Goal: Information Seeking & Learning: Learn about a topic

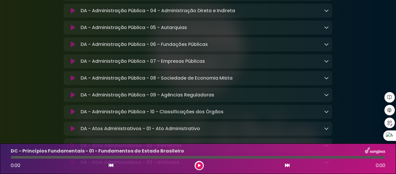
scroll to position [1016, 0]
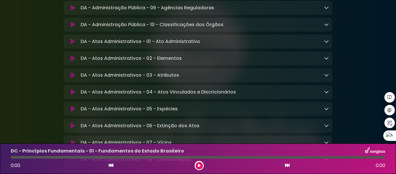
click at [327, 77] on icon at bounding box center [326, 75] width 5 height 5
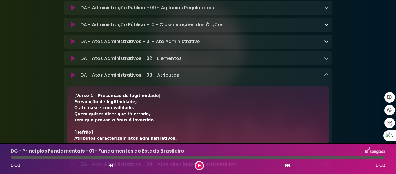
click at [328, 77] on icon at bounding box center [326, 75] width 5 height 5
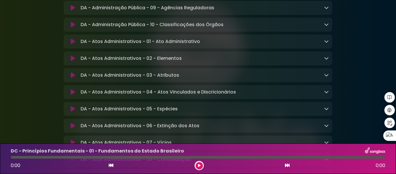
scroll to position [1045, 0]
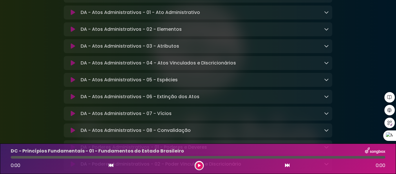
click at [326, 65] on icon at bounding box center [326, 62] width 5 height 5
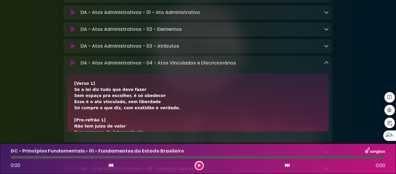
click at [326, 65] on icon at bounding box center [326, 62] width 5 height 5
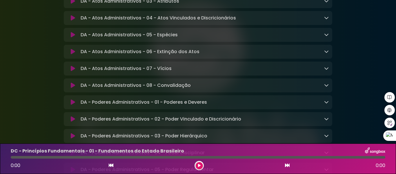
scroll to position [1103, 0]
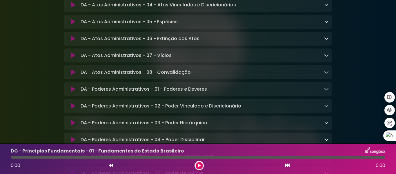
click at [329, 24] on icon at bounding box center [326, 21] width 5 height 5
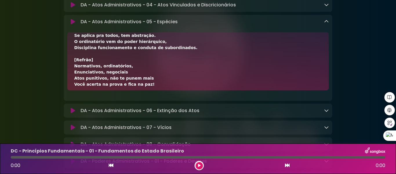
scroll to position [29, 0]
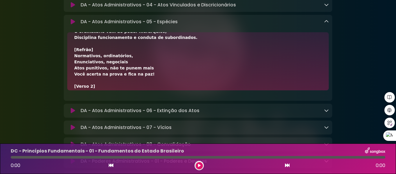
click at [328, 24] on icon at bounding box center [326, 21] width 5 height 5
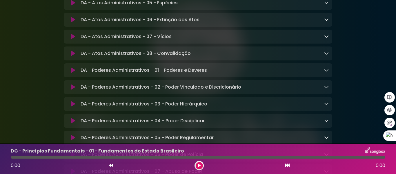
scroll to position [1132, 0]
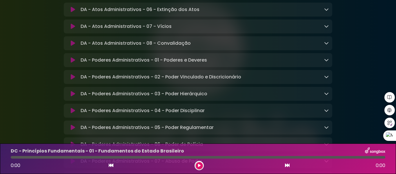
click at [326, 62] on icon at bounding box center [326, 59] width 5 height 5
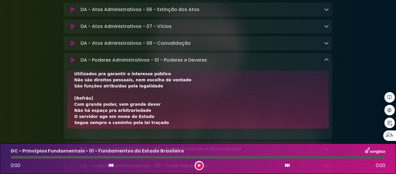
scroll to position [29, 0]
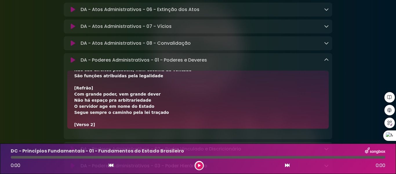
click at [327, 62] on icon at bounding box center [326, 59] width 5 height 5
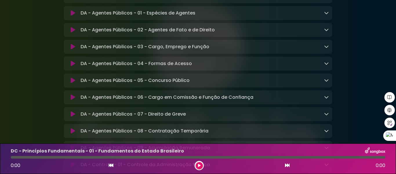
scroll to position [1306, 0]
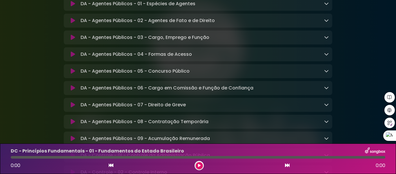
click at [327, 56] on icon at bounding box center [326, 54] width 5 height 5
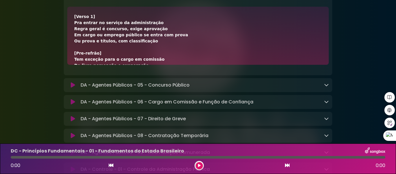
scroll to position [29, 0]
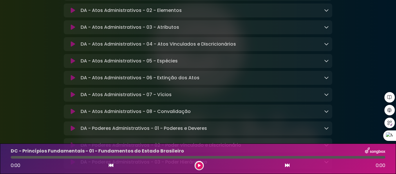
scroll to position [1074, 0]
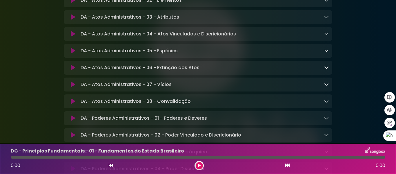
click at [325, 86] on icon at bounding box center [326, 84] width 5 height 5
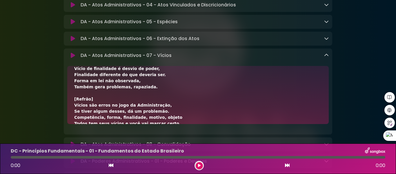
scroll to position [58, 0]
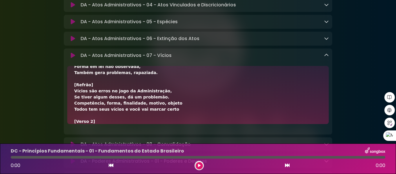
click at [330, 59] on div "DA - Atos Administrativos - 07 - Vícios Loading Track..." at bounding box center [198, 55] width 269 height 7
click at [327, 57] on icon at bounding box center [326, 55] width 5 height 5
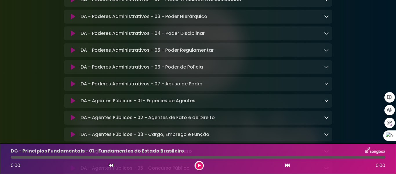
scroll to position [1219, 0]
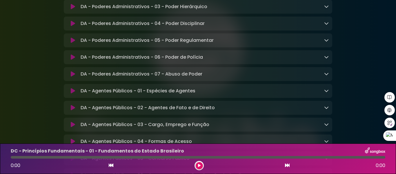
click at [324, 26] on icon at bounding box center [326, 23] width 5 height 5
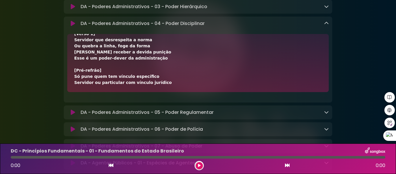
scroll to position [0, 0]
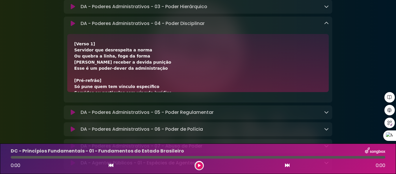
click at [328, 26] on icon at bounding box center [326, 23] width 5 height 5
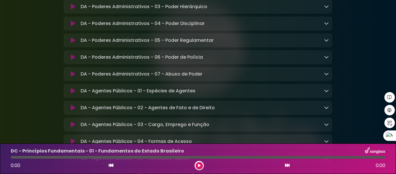
click at [324, 10] on div "DA - Poderes Administrativos - 03 - Poder Hierárquico Loading Track..." at bounding box center [203, 6] width 251 height 7
click at [326, 9] on icon at bounding box center [326, 6] width 5 height 5
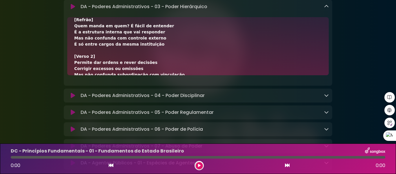
scroll to position [58, 0]
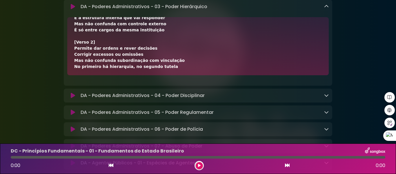
click at [326, 9] on icon at bounding box center [326, 6] width 5 height 5
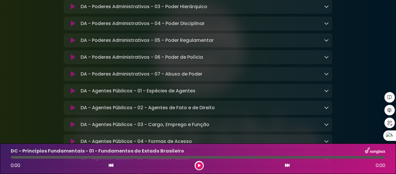
click at [329, 27] on div "DA - Poderes Administrativos - 04 - Poder Disciplinar Loading Track..." at bounding box center [198, 23] width 269 height 7
click at [326, 26] on icon at bounding box center [326, 23] width 5 height 5
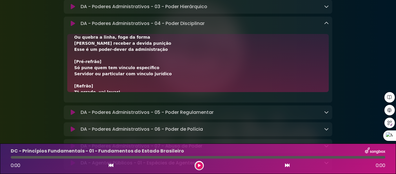
scroll to position [29, 0]
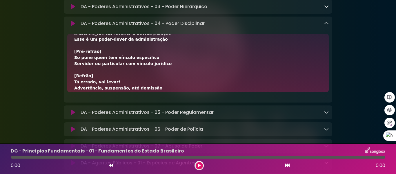
click at [325, 26] on icon at bounding box center [326, 23] width 5 height 5
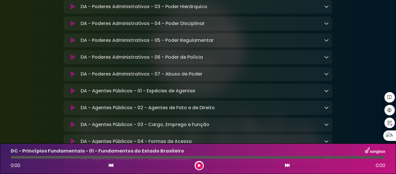
click at [328, 42] on icon at bounding box center [326, 40] width 5 height 5
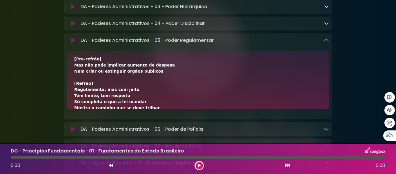
scroll to position [145, 0]
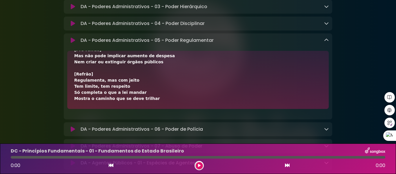
click at [324, 42] on icon at bounding box center [326, 40] width 5 height 5
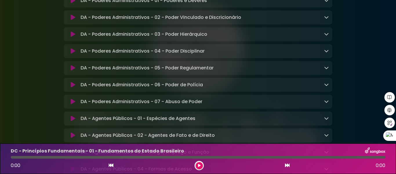
scroll to position [1190, 0]
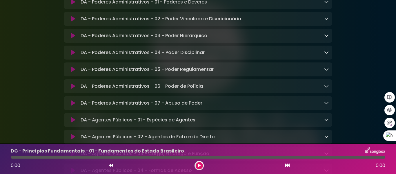
click at [326, 38] on icon at bounding box center [326, 35] width 5 height 5
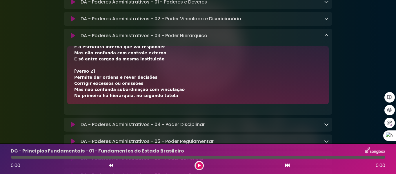
click at [324, 39] on div "DA - Poderes Administrativos - 03 - Poder Hierárquico Loading Track..." at bounding box center [203, 35] width 251 height 7
click at [326, 38] on icon at bounding box center [326, 35] width 5 height 5
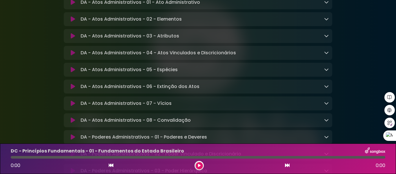
scroll to position [1045, 0]
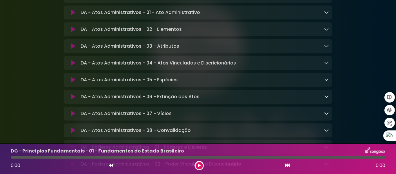
click at [328, 65] on icon at bounding box center [326, 62] width 5 height 5
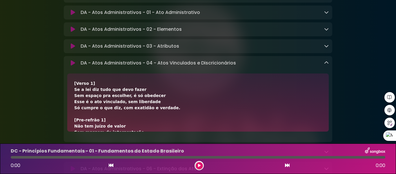
click at [329, 65] on icon at bounding box center [326, 62] width 5 height 5
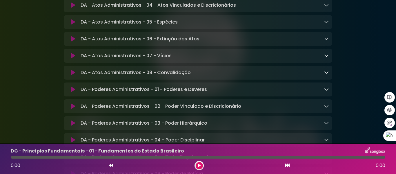
scroll to position [1103, 0]
click at [328, 57] on icon at bounding box center [326, 55] width 5 height 5
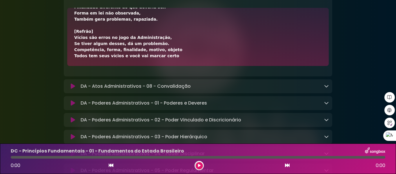
scroll to position [58, 0]
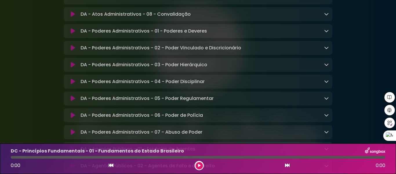
click at [326, 33] on icon at bounding box center [326, 30] width 5 height 5
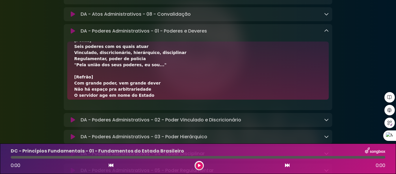
scroll to position [169, 0]
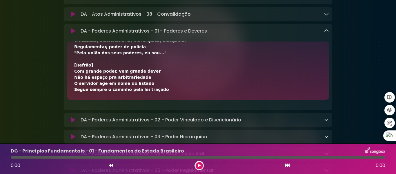
click at [324, 33] on icon at bounding box center [326, 30] width 5 height 5
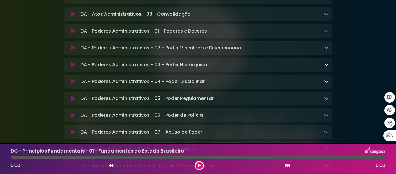
click at [326, 16] on icon at bounding box center [326, 14] width 5 height 5
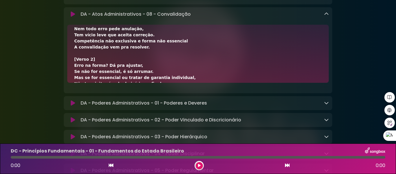
scroll to position [87, 0]
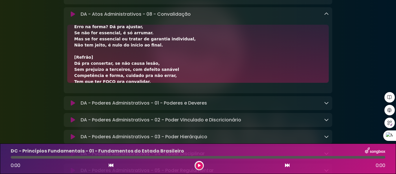
click at [325, 16] on icon at bounding box center [326, 14] width 5 height 5
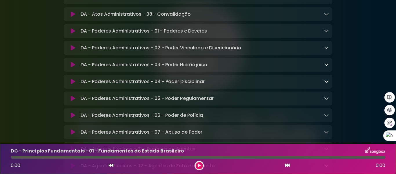
click at [326, 67] on icon at bounding box center [326, 64] width 5 height 5
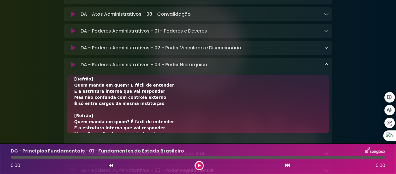
scroll to position [116, 0]
click at [325, 67] on icon at bounding box center [326, 64] width 5 height 5
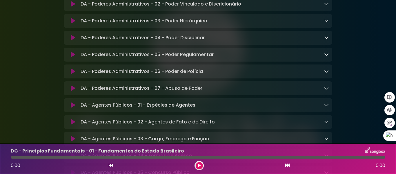
scroll to position [1219, 0]
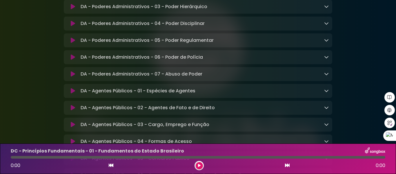
click at [326, 42] on icon at bounding box center [326, 40] width 5 height 5
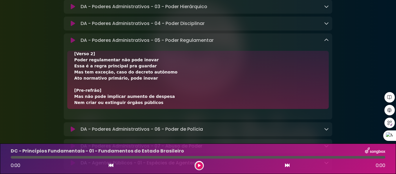
scroll to position [87, 0]
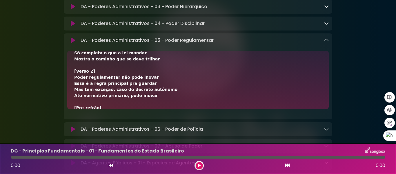
click at [327, 42] on icon at bounding box center [326, 40] width 5 height 5
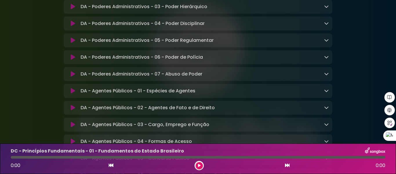
click at [327, 26] on icon at bounding box center [326, 23] width 5 height 5
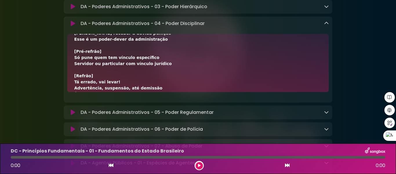
click at [326, 26] on icon at bounding box center [326, 23] width 5 height 5
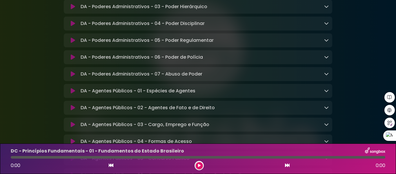
click at [325, 9] on icon at bounding box center [326, 6] width 5 height 5
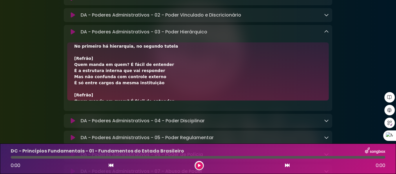
scroll to position [1190, 0]
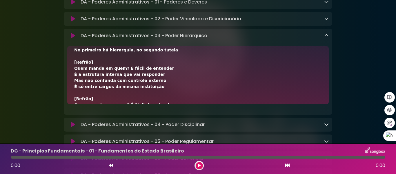
click at [324, 38] on icon at bounding box center [326, 35] width 5 height 5
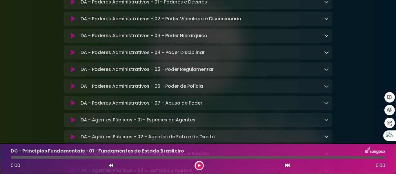
scroll to position [1132, 0]
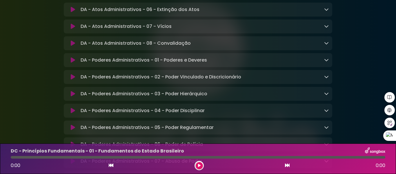
click at [327, 62] on icon at bounding box center [326, 59] width 5 height 5
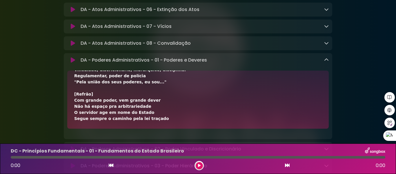
click at [327, 62] on icon at bounding box center [326, 59] width 5 height 5
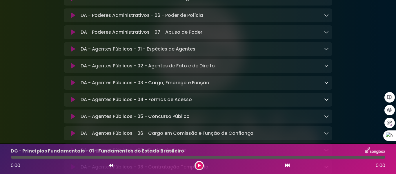
scroll to position [1277, 0]
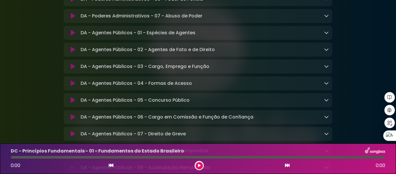
click at [328, 35] on icon at bounding box center [326, 32] width 5 height 5
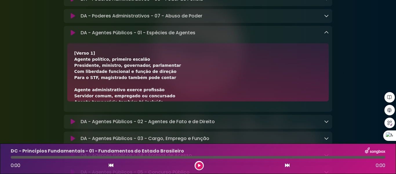
click at [328, 35] on icon at bounding box center [326, 32] width 5 height 5
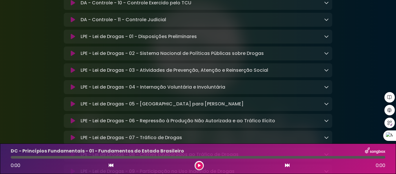
scroll to position [1596, 0]
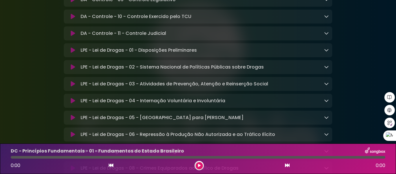
click at [326, 40] on div "DA - Controle - 11 - Controle Judicial Loading Track..." at bounding box center [198, 33] width 269 height 14
click at [326, 35] on icon at bounding box center [326, 33] width 5 height 5
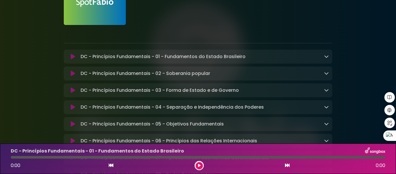
scroll to position [116, 0]
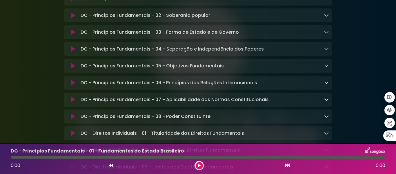
click at [325, 32] on icon at bounding box center [326, 32] width 5 height 5
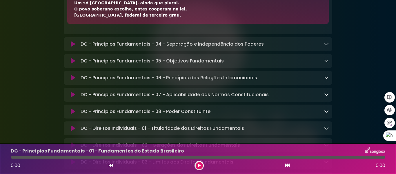
scroll to position [203, 0]
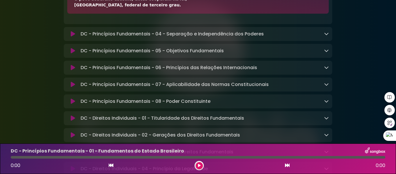
click at [328, 52] on icon at bounding box center [326, 50] width 5 height 5
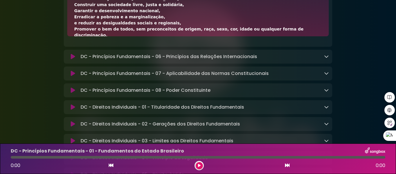
scroll to position [290, 0]
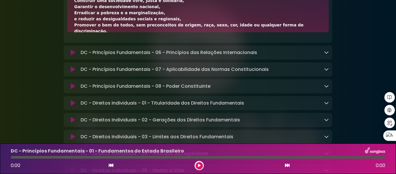
click at [326, 54] on icon at bounding box center [326, 52] width 5 height 5
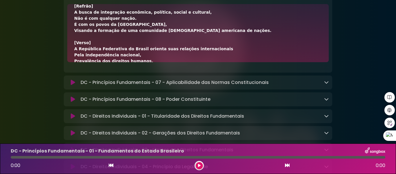
scroll to position [377, 0]
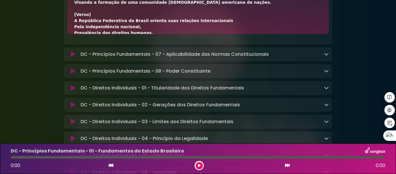
click at [329, 54] on div "DC - Princípios Fundamentais - 07 - Aplicabilidade das Normas Constitucionais L…" at bounding box center [198, 54] width 269 height 7
click at [329, 57] on div "DC - Princípios Fundamentais - 07 - Aplicabilidade das Normas Constitucionais L…" at bounding box center [198, 54] width 269 height 7
click at [328, 56] on icon at bounding box center [326, 54] width 5 height 5
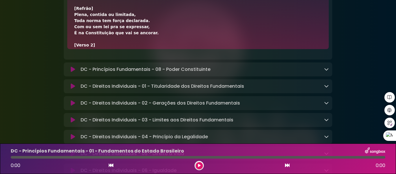
scroll to position [464, 0]
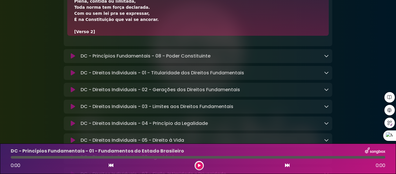
click at [327, 74] on icon at bounding box center [326, 72] width 5 height 5
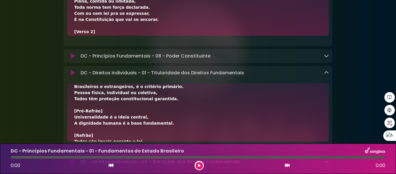
scroll to position [29, 0]
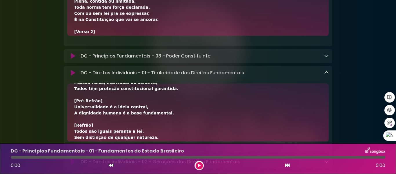
click at [328, 58] on icon at bounding box center [326, 55] width 5 height 5
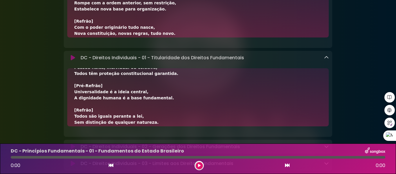
scroll to position [638, 0]
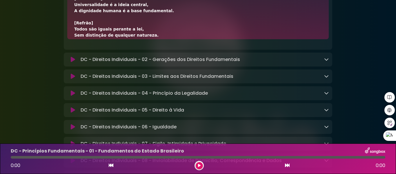
click at [329, 62] on icon at bounding box center [326, 59] width 5 height 5
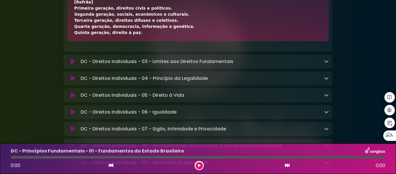
scroll to position [725, 0]
click at [328, 63] on icon at bounding box center [326, 61] width 5 height 5
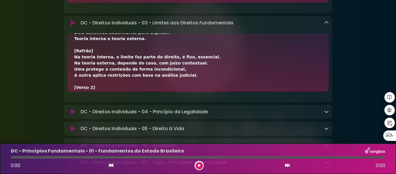
scroll to position [812, 0]
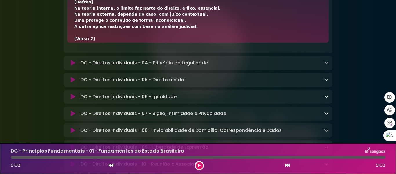
click at [327, 65] on icon at bounding box center [326, 62] width 5 height 5
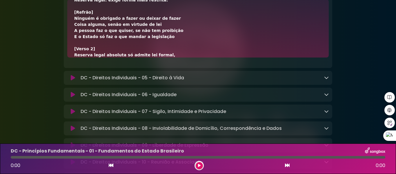
scroll to position [899, 0]
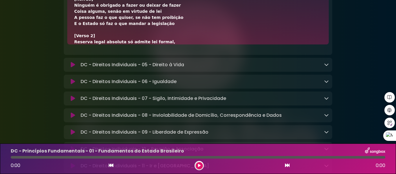
click at [330, 68] on div "DC - Direitos Individuais - 05 - Direito à Vida Loading Track..." at bounding box center [198, 64] width 269 height 7
click at [327, 67] on icon at bounding box center [326, 64] width 5 height 5
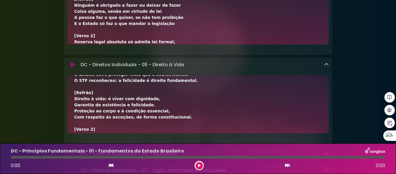
scroll to position [958, 0]
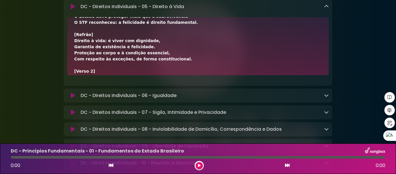
click at [326, 97] on icon at bounding box center [326, 95] width 5 height 5
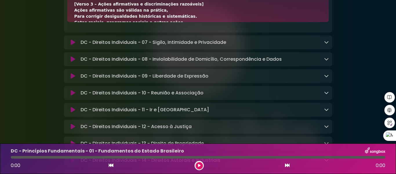
scroll to position [1103, 0]
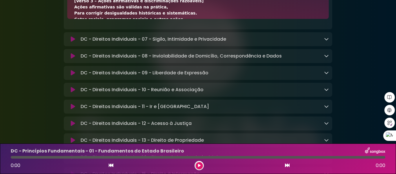
click at [324, 43] on div "DC - Direitos Individuais - 07 - Sigilo, Intimidade e Privacidade Loading Track…" at bounding box center [203, 39] width 251 height 7
click at [327, 41] on icon at bounding box center [326, 39] width 5 height 5
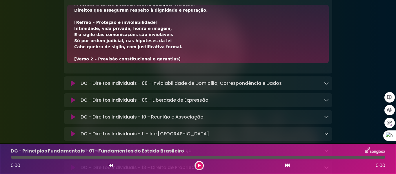
scroll to position [1161, 0]
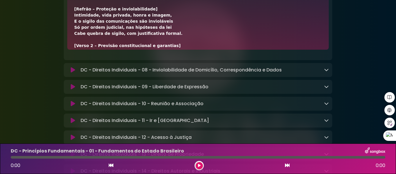
click at [324, 73] on div "DC - Direitos Individuais - 08 - Inviolabilidade de Domicílio, Correspondência …" at bounding box center [203, 69] width 251 height 7
click at [325, 72] on icon at bounding box center [326, 69] width 5 height 5
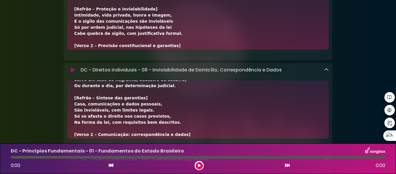
scroll to position [1248, 0]
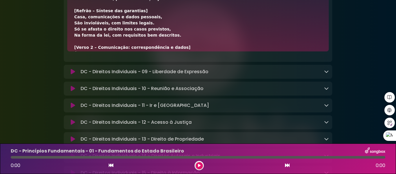
click at [325, 74] on icon at bounding box center [326, 71] width 5 height 5
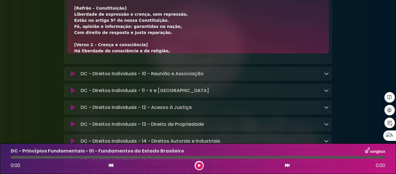
scroll to position [1335, 0]
click at [328, 75] on icon at bounding box center [326, 73] width 5 height 5
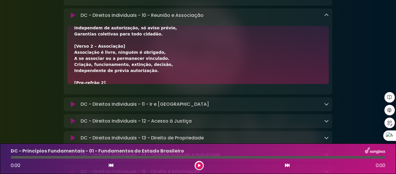
scroll to position [1422, 0]
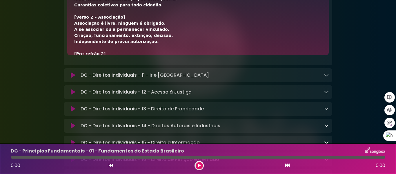
click at [327, 77] on icon at bounding box center [326, 75] width 5 height 5
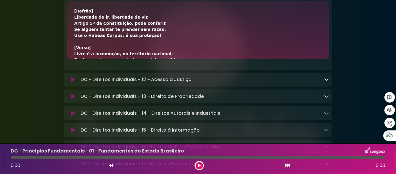
scroll to position [1538, 0]
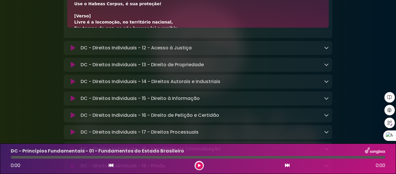
click at [328, 50] on icon at bounding box center [326, 47] width 5 height 5
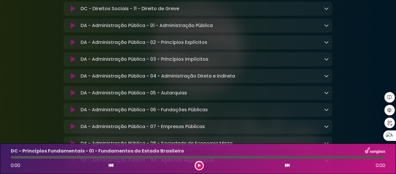
scroll to position [2060, 0]
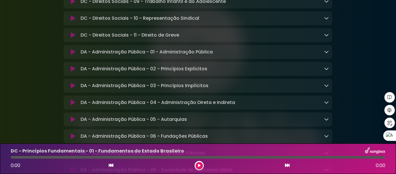
click at [327, 54] on icon at bounding box center [326, 51] width 5 height 5
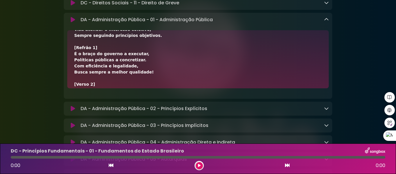
scroll to position [2147, 0]
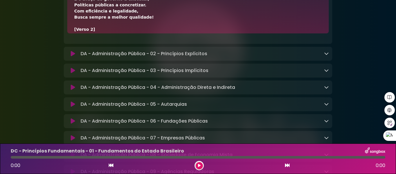
click at [328, 56] on icon at bounding box center [326, 53] width 5 height 5
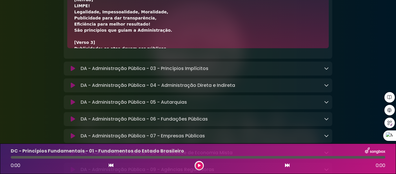
scroll to position [2234, 0]
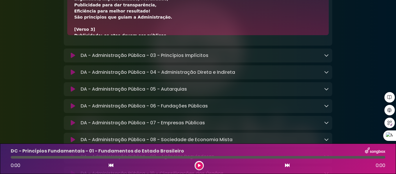
click at [326, 57] on icon at bounding box center [326, 55] width 5 height 5
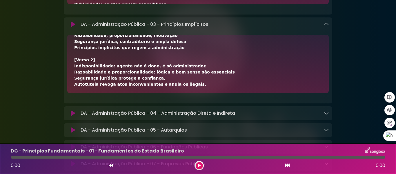
scroll to position [2321, 0]
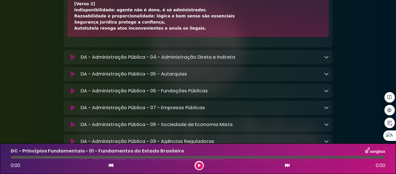
click at [326, 59] on icon at bounding box center [326, 57] width 5 height 5
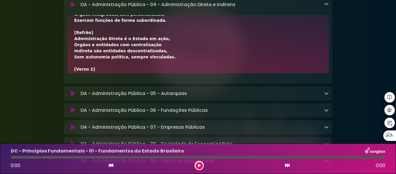
scroll to position [2379, 0]
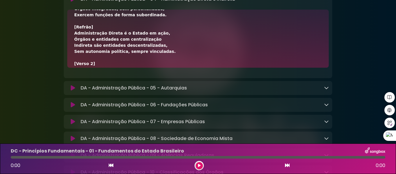
click at [327, 90] on icon at bounding box center [326, 87] width 5 height 5
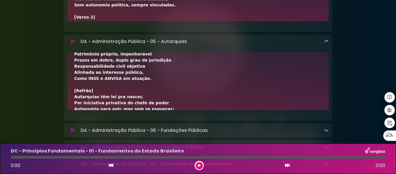
scroll to position [2495, 0]
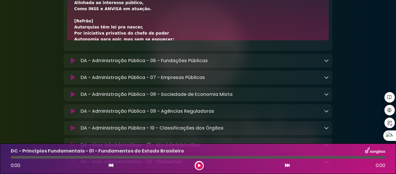
click at [326, 63] on icon at bounding box center [326, 60] width 5 height 5
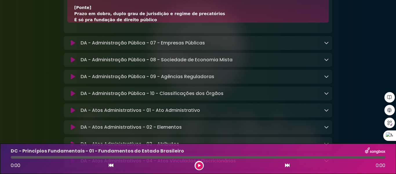
scroll to position [2611, 0]
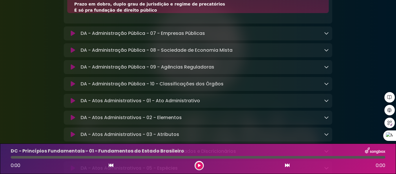
drag, startPoint x: 326, startPoint y: 84, endPoint x: 317, endPoint y: 85, distance: 8.7
click at [326, 69] on icon at bounding box center [326, 66] width 5 height 5
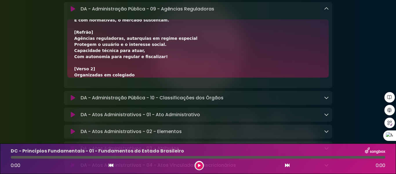
scroll to position [2727, 0]
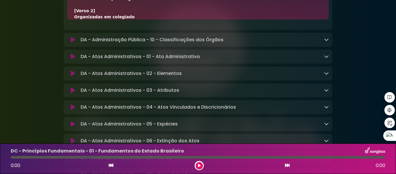
click at [327, 59] on icon at bounding box center [326, 56] width 5 height 5
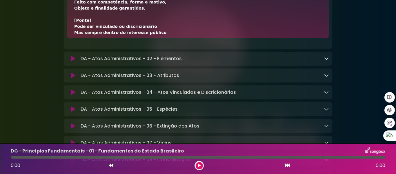
scroll to position [2815, 0]
click at [329, 62] on div "DA - Atos Administrativos - 02 - Elementos Loading Track..." at bounding box center [198, 58] width 269 height 7
click at [326, 60] on icon at bounding box center [326, 58] width 5 height 5
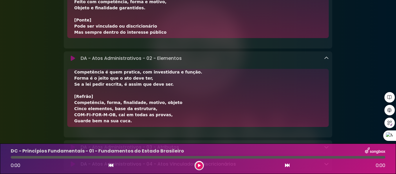
scroll to position [29, 0]
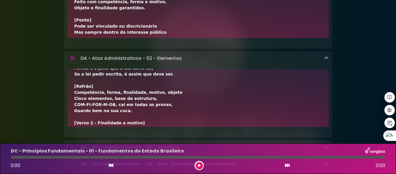
click at [70, 61] on button at bounding box center [72, 58] width 11 height 6
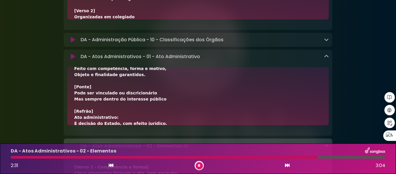
scroll to position [157, 0]
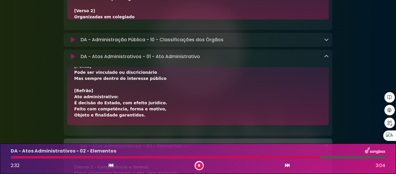
click at [326, 59] on icon at bounding box center [326, 56] width 5 height 5
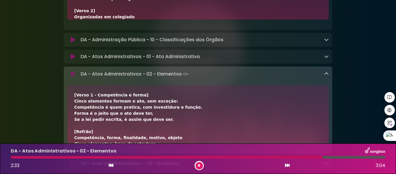
click at [326, 76] on icon at bounding box center [326, 73] width 5 height 5
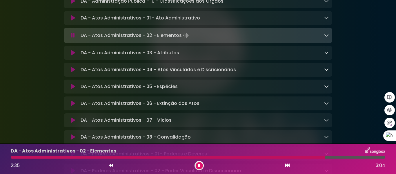
scroll to position [2785, 0]
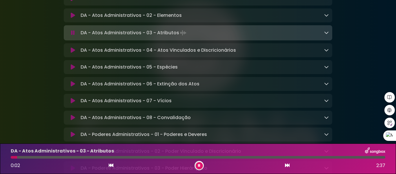
click at [23, 158] on div "DA - Atos Administrativos - 03 - Atributos 0:02 2:37" at bounding box center [198, 158] width 382 height 23
drag, startPoint x: 20, startPoint y: 156, endPoint x: 31, endPoint y: 157, distance: 11.1
click at [30, 159] on div "DA - Atos Administrativos - 03 - Atributos 0:03 2:37" at bounding box center [198, 158] width 382 height 23
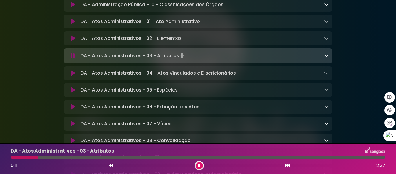
scroll to position [2727, 0]
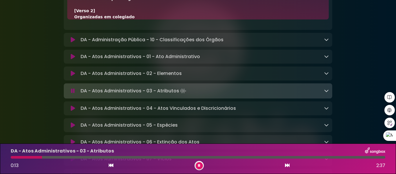
click at [293, 60] on div "DA - Atos Administrativos - 01 - Ato Administrativo Loading Track..." at bounding box center [203, 56] width 251 height 7
click at [73, 59] on icon at bounding box center [73, 57] width 4 height 6
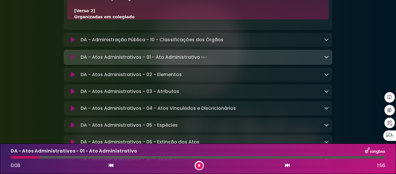
click at [325, 59] on icon at bounding box center [326, 57] width 5 height 5
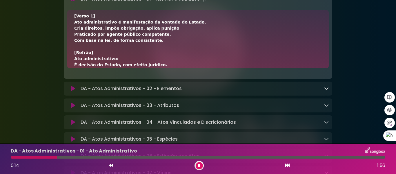
scroll to position [0, 0]
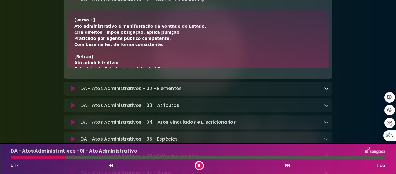
drag, startPoint x: 329, startPoint y: 15, endPoint x: 242, endPoint y: 36, distance: 89.6
